Goal: Information Seeking & Learning: Learn about a topic

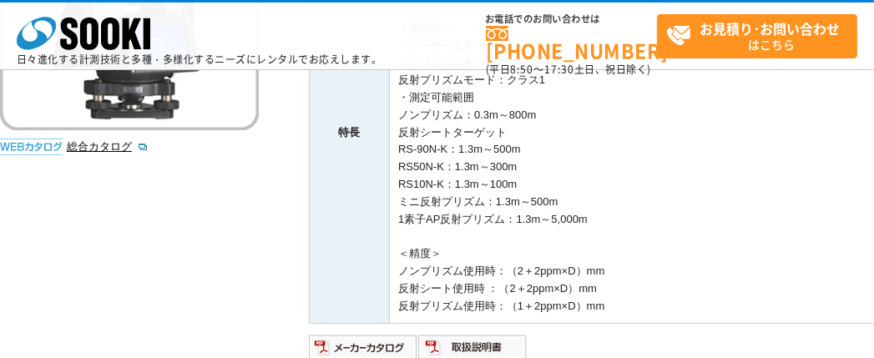
scroll to position [417, 0]
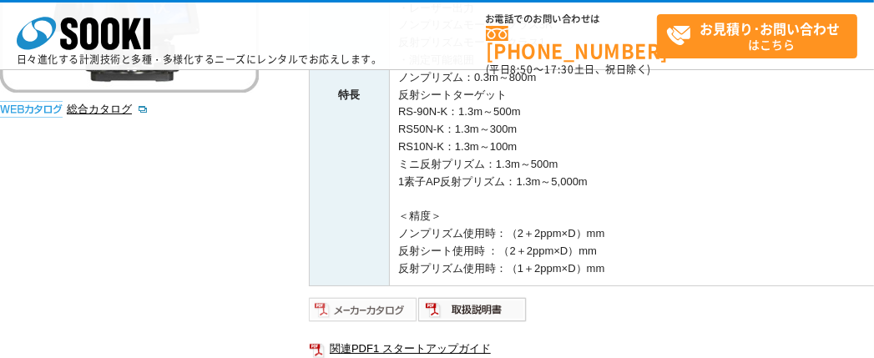
click at [375, 306] on img at bounding box center [363, 309] width 109 height 27
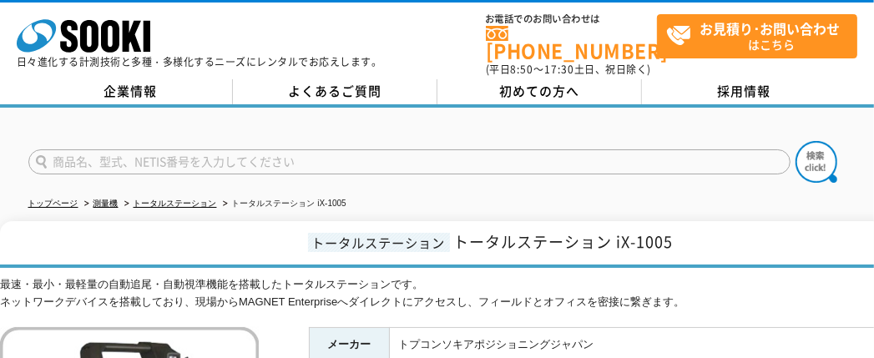
scroll to position [0, 0]
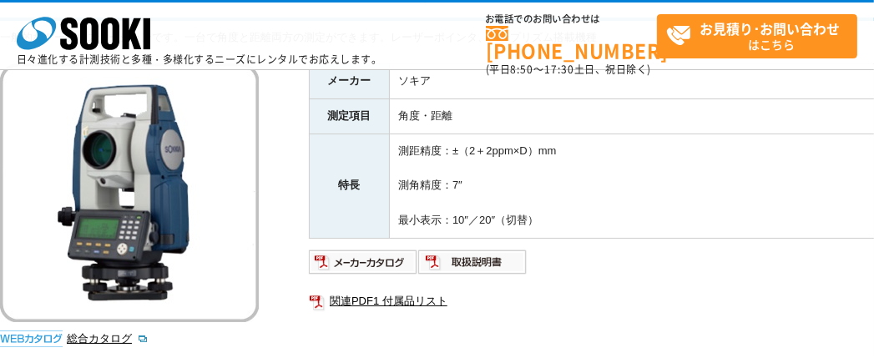
scroll to position [139, 0]
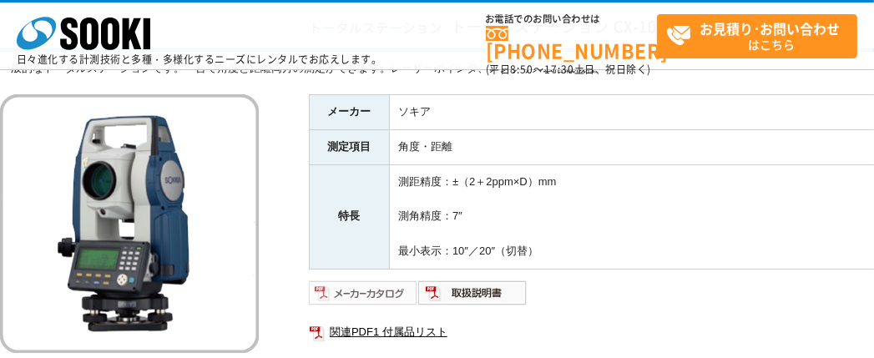
click at [394, 282] on img at bounding box center [363, 293] width 109 height 27
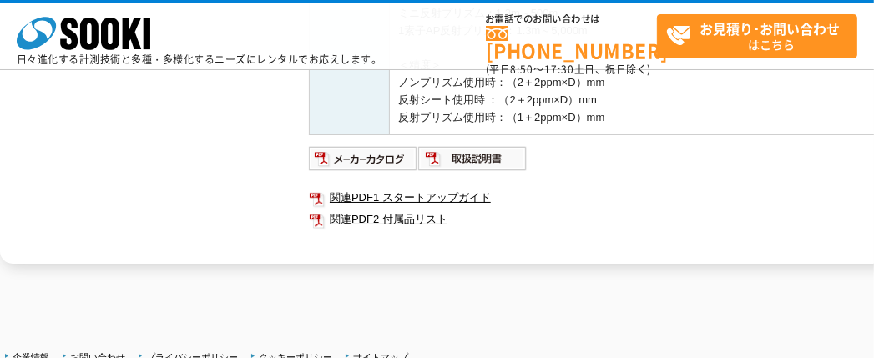
scroll to position [584, 0]
